Goal: Information Seeking & Learning: Learn about a topic

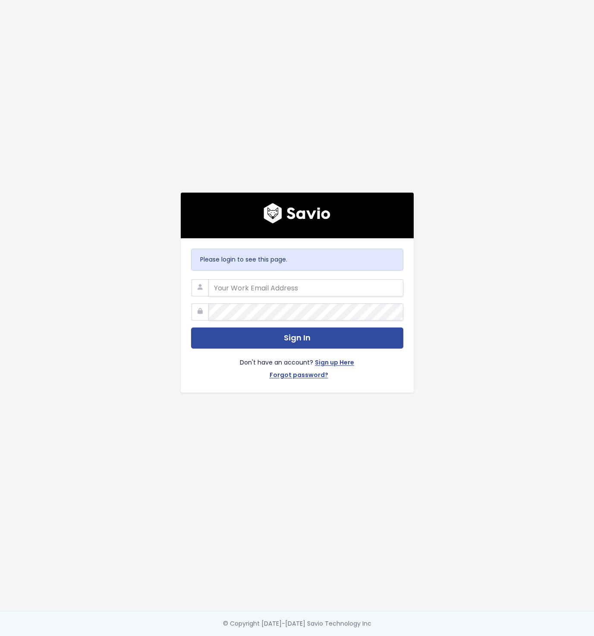
type input "keith@segmetrics.io"
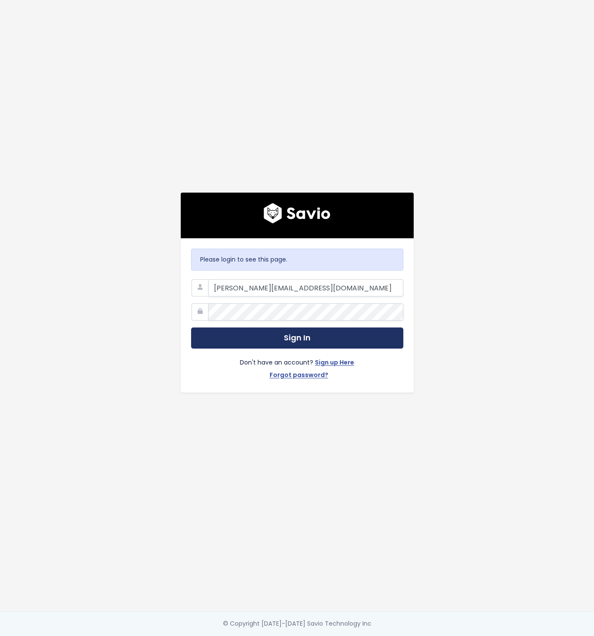
click at [313, 335] on button "Sign In" at bounding box center [297, 338] width 212 height 21
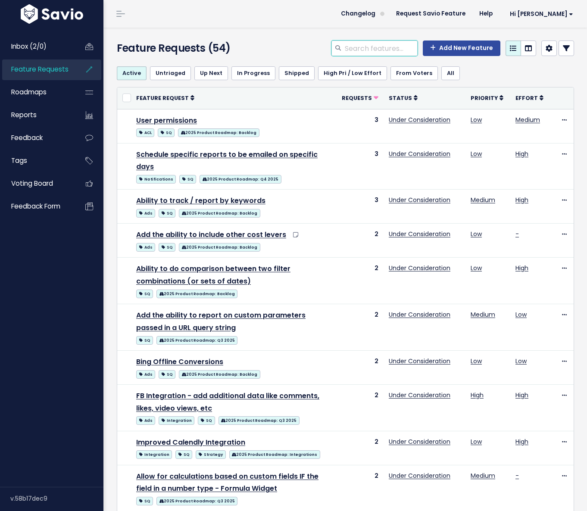
click at [378, 50] on input "search" at bounding box center [381, 49] width 74 height 16
type input "pixel"
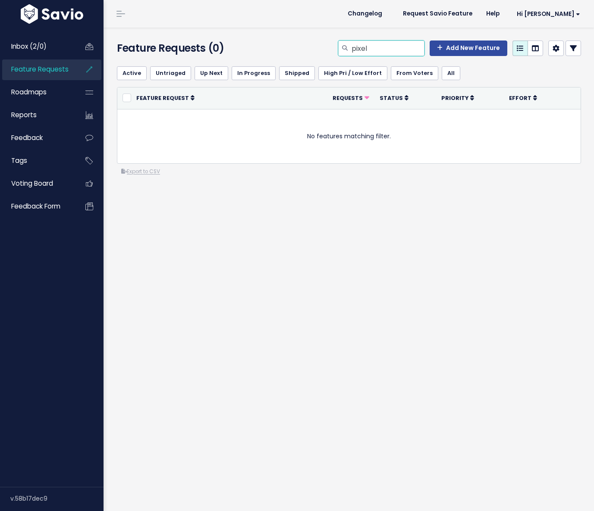
click at [370, 44] on input "pixel" at bounding box center [387, 49] width 74 height 16
type input "conversion"
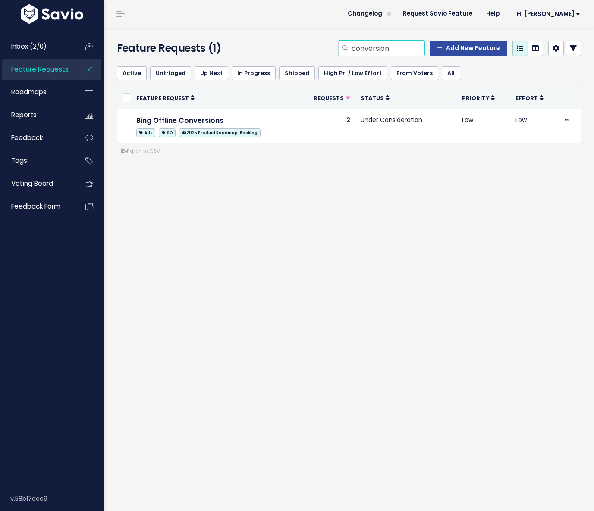
drag, startPoint x: 383, startPoint y: 47, endPoint x: 300, endPoint y: 46, distance: 82.8
click at [300, 46] on div "conversion Add New Feature" at bounding box center [428, 50] width 318 height 19
type input "offline"
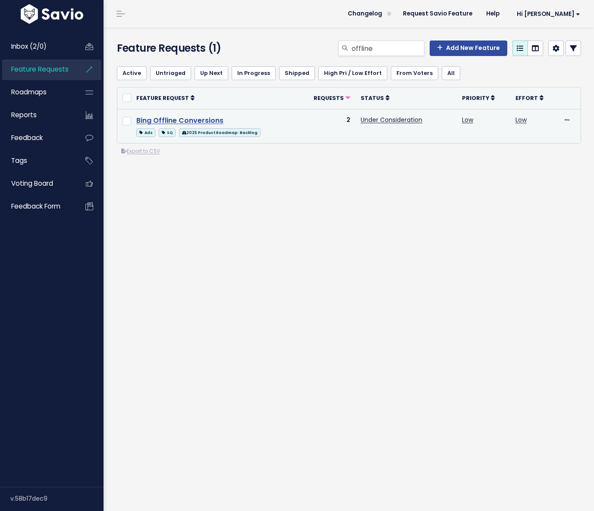
click at [191, 118] on link "Bing Offline Conversions" at bounding box center [179, 121] width 87 height 10
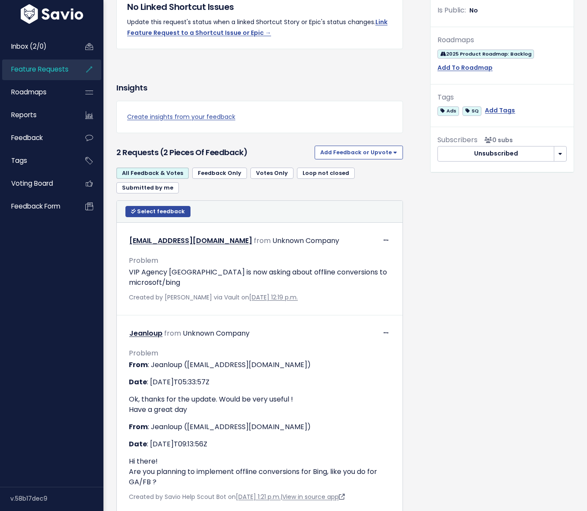
scroll to position [313, 0]
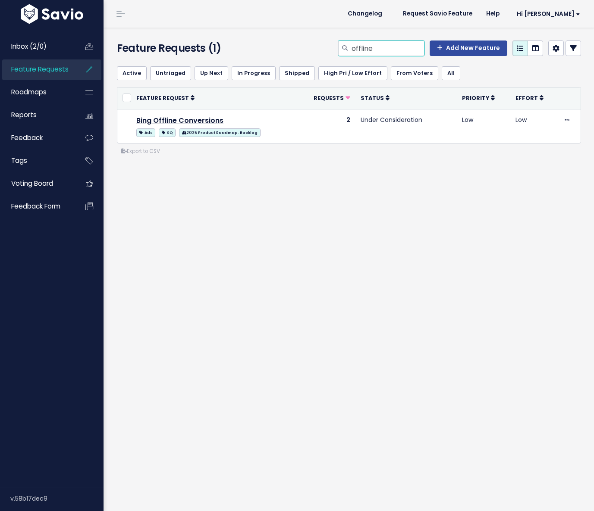
drag, startPoint x: 383, startPoint y: 49, endPoint x: 312, endPoint y: 47, distance: 71.1
click at [312, 47] on div "offline Add New Feature" at bounding box center [428, 50] width 318 height 19
type input "segment"
drag, startPoint x: 382, startPoint y: 48, endPoint x: 299, endPoint y: 49, distance: 83.2
click at [299, 49] on div "segment Add New Feature" at bounding box center [428, 50] width 318 height 19
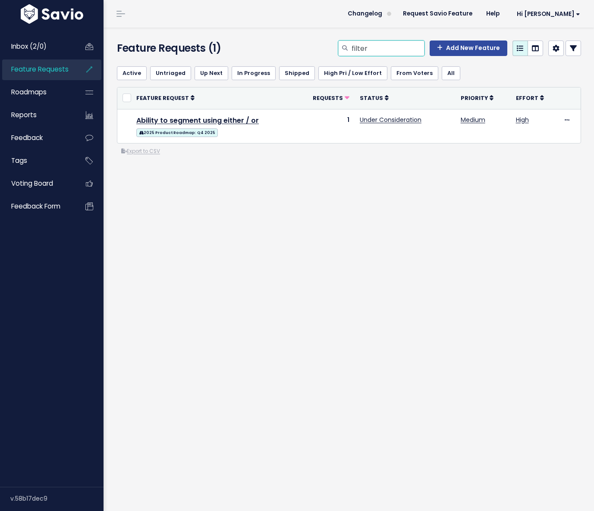
type input "filter"
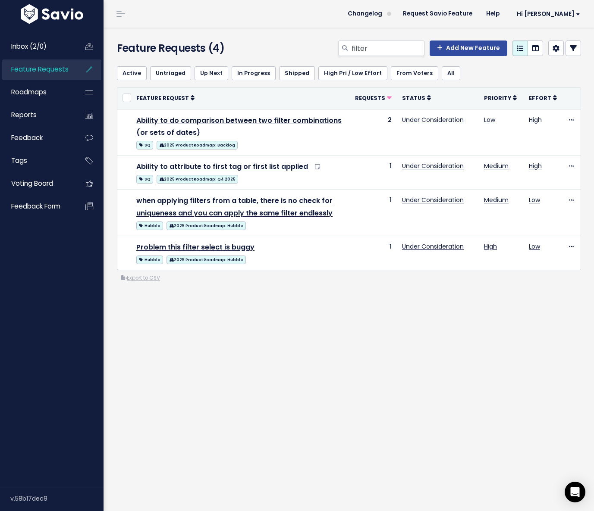
click at [267, 419] on div "Feature Requests (4) filter Add New Feature Active Untriaged Up Next In Progres…" at bounding box center [348, 270] width 490 height 484
